Goal: Browse casually: Explore the website without a specific task or goal

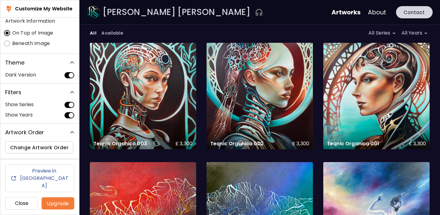
scroll to position [4, 0]
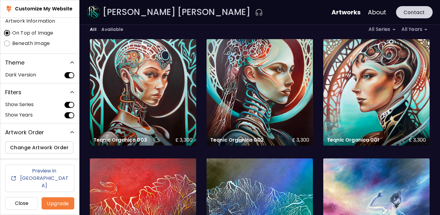
click at [25, 202] on h6 "Close" at bounding box center [21, 202] width 22 height 7
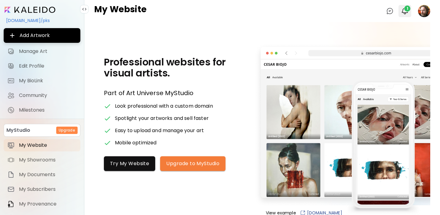
click at [404, 10] on img "button" at bounding box center [404, 10] width 7 height 7
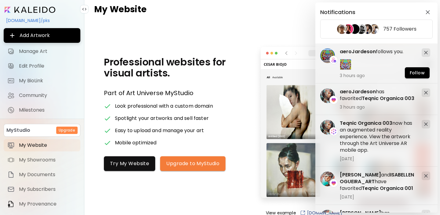
click at [290, 35] on div "Notifications 757 Followers aeroJardeson has favorited Teqnic Organica 003 3 ho…" at bounding box center [220, 107] width 440 height 215
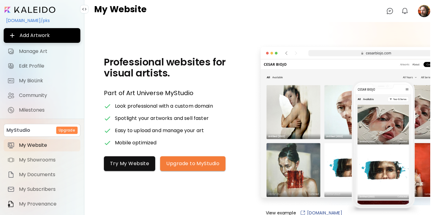
click at [424, 14] on image at bounding box center [424, 11] width 12 height 12
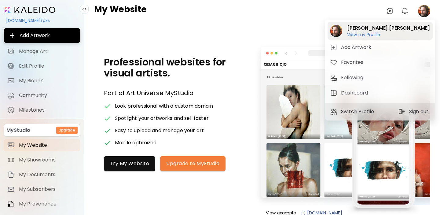
click at [367, 35] on h6 "View my Profile" at bounding box center [388, 34] width 82 height 5
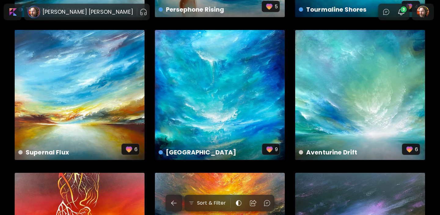
scroll to position [423, 0]
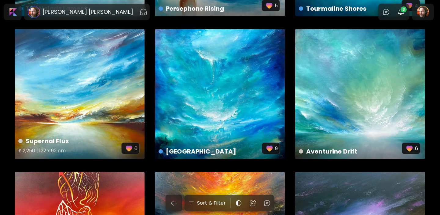
click at [68, 68] on div "Supernal Flux £ 2,250 | 122 x 92 cm 6" at bounding box center [80, 94] width 130 height 130
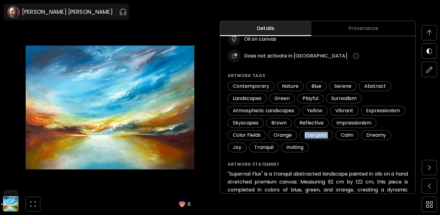
drag, startPoint x: 377, startPoint y: 133, endPoint x: 351, endPoint y: 134, distance: 26.3
click at [331, 134] on span "Energetic" at bounding box center [316, 135] width 31 height 7
copy span "Energetic"
